Goal: Information Seeking & Learning: Learn about a topic

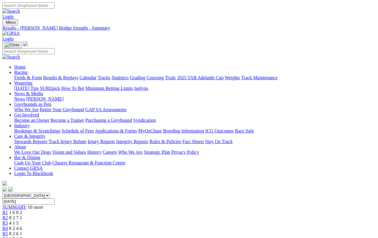
click at [64, 75] on link "Results & Replays" at bounding box center [60, 77] width 35 height 5
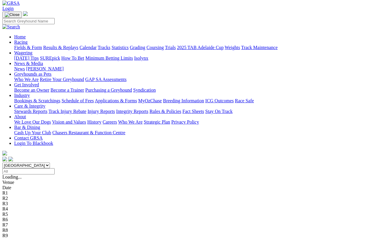
scroll to position [39, 0]
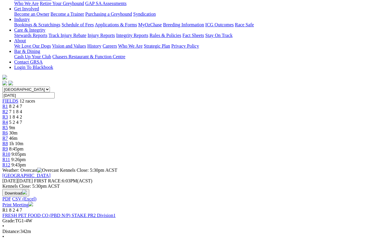
scroll to position [111, 0]
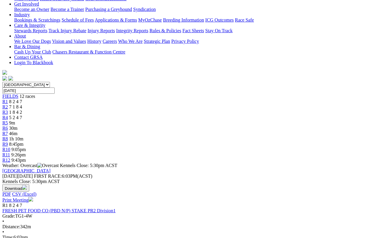
click at [62, 208] on link "FRESH PET FOOD CO (PBD N/P) STAKE PR2 Division1" at bounding box center [58, 210] width 113 height 5
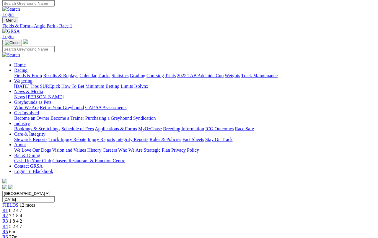
scroll to position [2, 0]
click at [71, 73] on link "Results & Replays" at bounding box center [60, 75] width 35 height 5
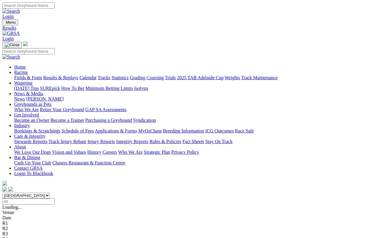
scroll to position [2, 0]
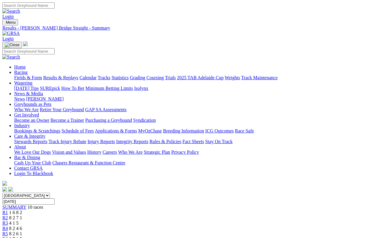
scroll to position [2, 0]
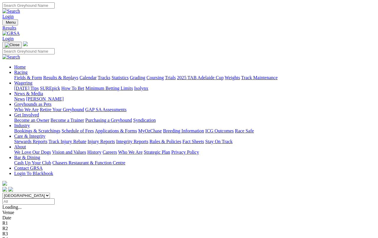
scroll to position [9, 0]
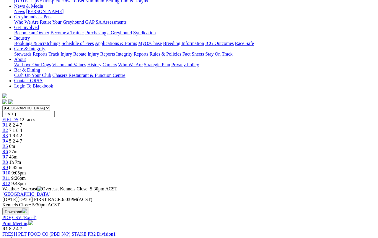
scroll to position [89, 0]
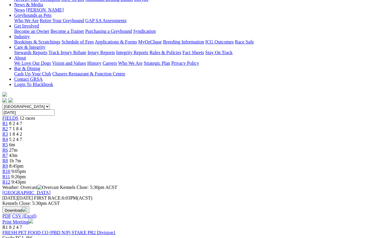
click at [60, 230] on link "FRESH PET FOOD CO (PBD N/P) STAKE PR2 Division1" at bounding box center [58, 232] width 113 height 5
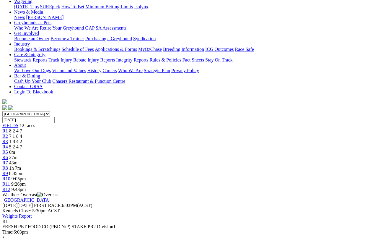
scroll to position [81, 0]
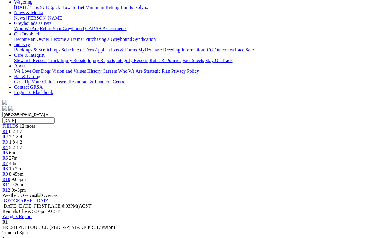
click at [8, 134] on link "R2" at bounding box center [5, 136] width 6 height 5
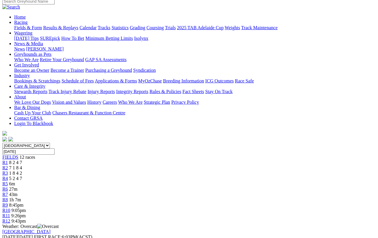
scroll to position [46, 0]
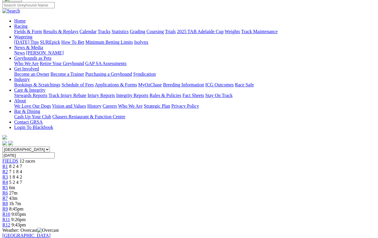
click at [22, 174] on span "1 8 4 2" at bounding box center [15, 176] width 13 height 5
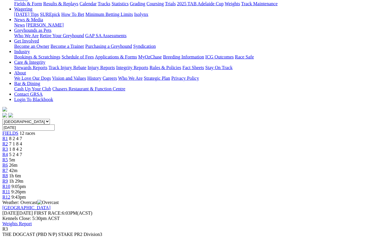
scroll to position [64, 0]
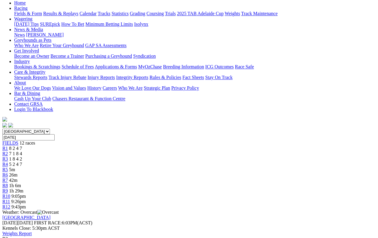
click at [8, 162] on span "R4" at bounding box center [5, 164] width 6 height 5
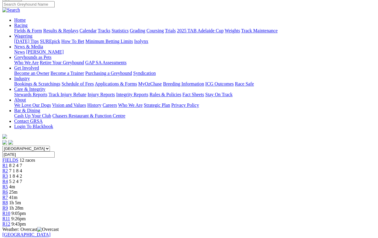
scroll to position [46, 0]
click at [8, 185] on span "R5" at bounding box center [5, 187] width 6 height 5
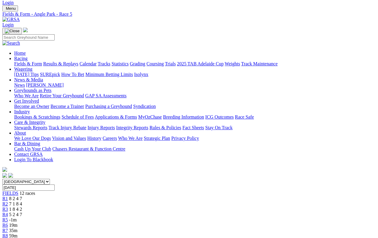
scroll to position [14, 0]
click at [25, 61] on link "Fields & Form" at bounding box center [28, 63] width 28 height 5
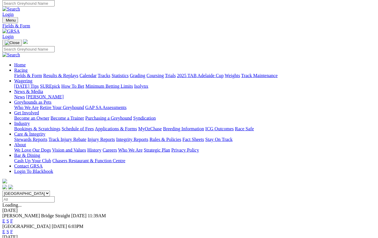
click at [50, 191] on select "South Australia New South Wales Northern Territory Queensland Tasmania Victoria…" at bounding box center [26, 194] width 48 height 6
select select "QLD"
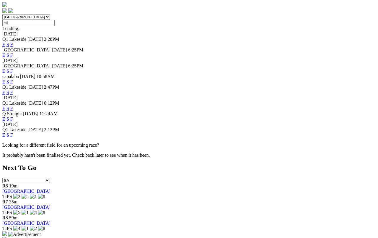
scroll to position [179, 0]
click at [13, 116] on link "F" at bounding box center [11, 118] width 3 height 5
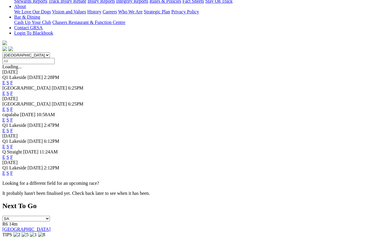
scroll to position [140, 0]
click at [13, 170] on link "F" at bounding box center [11, 172] width 3 height 5
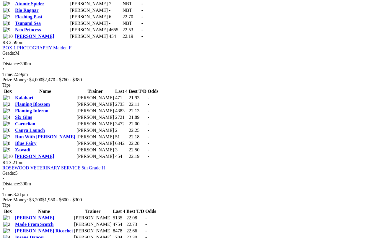
scroll to position [489, 0]
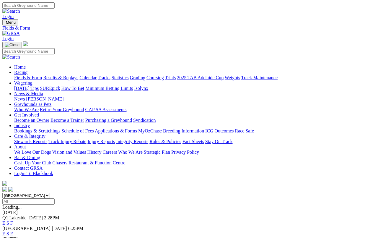
scroll to position [142, 0]
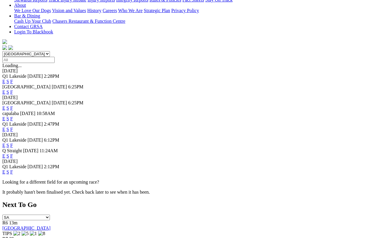
click at [13, 143] on link "F" at bounding box center [11, 145] width 3 height 5
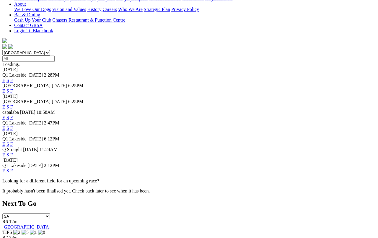
scroll to position [143, 0]
click at [13, 126] on link "F" at bounding box center [11, 128] width 3 height 5
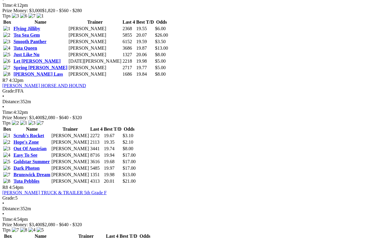
scroll to position [943, 0]
